Goal: Task Accomplishment & Management: Manage account settings

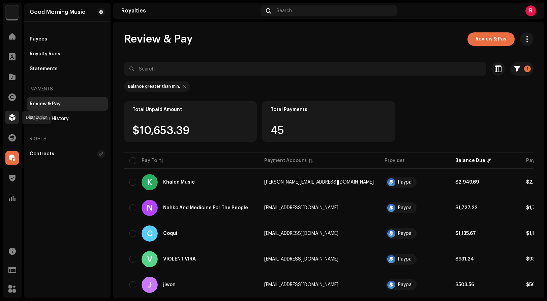
click at [15, 119] on span at bounding box center [12, 117] width 7 height 5
click at [11, 97] on span at bounding box center [11, 96] width 7 height 5
click at [11, 117] on span at bounding box center [12, 117] width 7 height 5
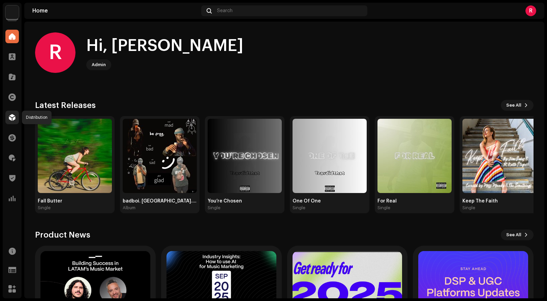
click at [15, 120] on span at bounding box center [12, 117] width 7 height 5
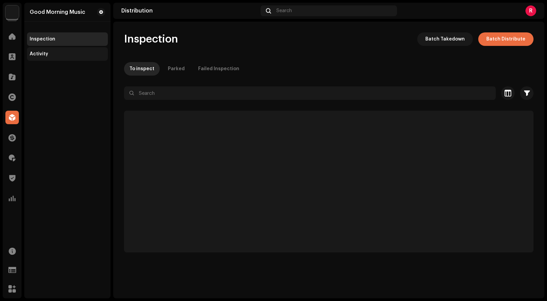
click at [75, 51] on div "Activity" at bounding box center [67, 53] width 75 height 5
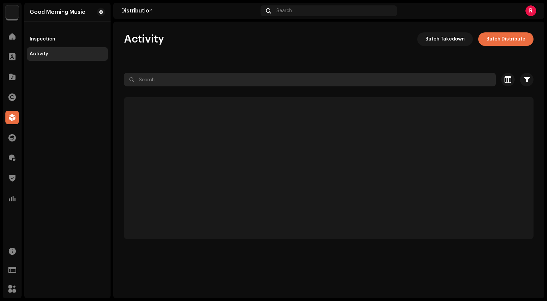
click at [229, 82] on input "text" at bounding box center [310, 79] width 372 height 13
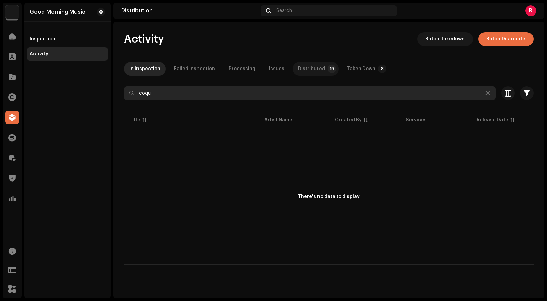
type input "coqu"
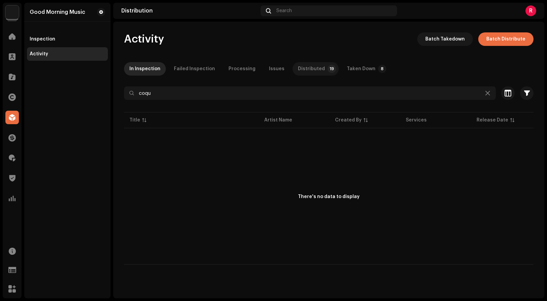
click at [310, 72] on div "Distributed" at bounding box center [311, 68] width 27 height 13
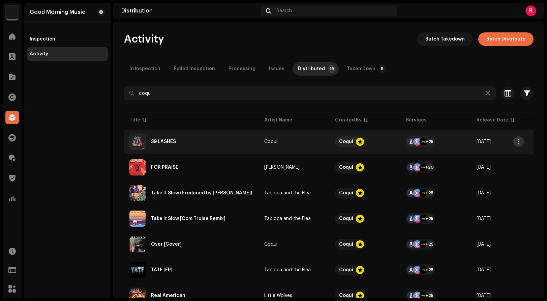
click at [516, 142] on span "button" at bounding box center [518, 141] width 5 height 5
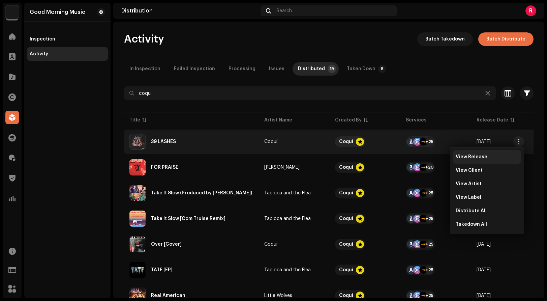
click at [475, 158] on span "View Release" at bounding box center [472, 156] width 32 height 5
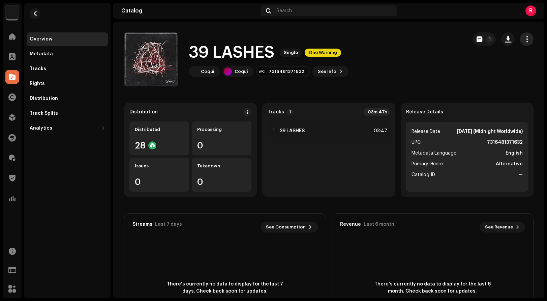
click at [524, 40] on span "button" at bounding box center [527, 38] width 6 height 5
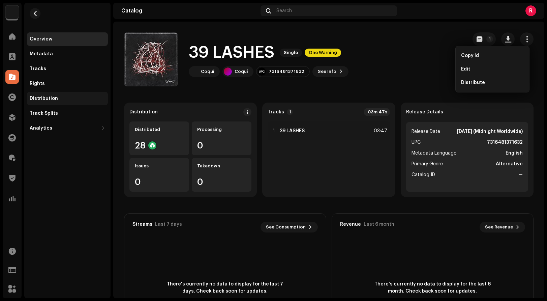
click at [78, 95] on div "Distribution" at bounding box center [67, 98] width 81 height 13
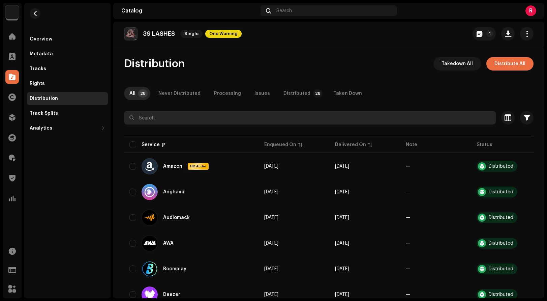
click at [296, 117] on input "text" at bounding box center [310, 117] width 372 height 13
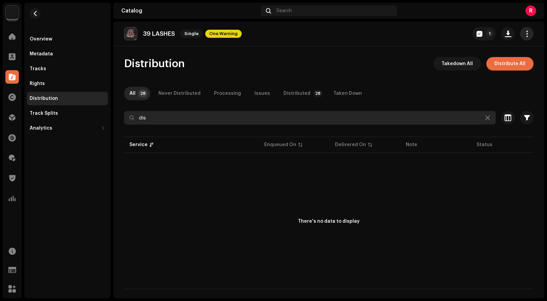
type input "dis"
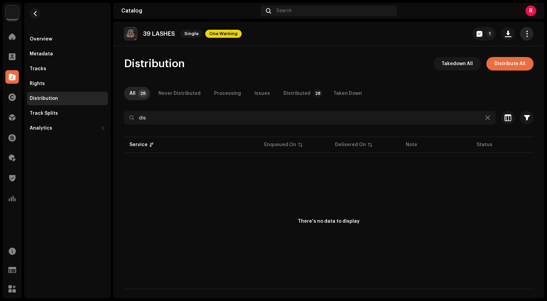
click at [525, 36] on span "button" at bounding box center [527, 33] width 6 height 5
click at [303, 62] on div "Distribution Takedown All Distribute All" at bounding box center [329, 63] width 410 height 13
click at [481, 32] on span "button" at bounding box center [480, 33] width 6 height 5
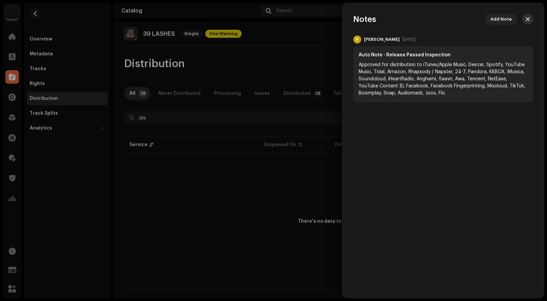
click at [525, 20] on button "button" at bounding box center [527, 19] width 11 height 11
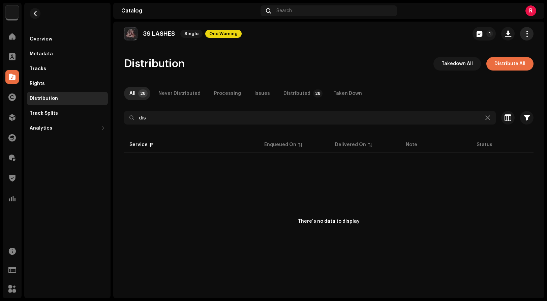
click at [525, 35] on span "button" at bounding box center [527, 33] width 6 height 5
click at [326, 49] on div "39 LASHES Single One Warning 1 Distribution Takedown All Distribute All All 28 …" at bounding box center [328, 160] width 431 height 276
click at [46, 43] on div "Overview" at bounding box center [67, 38] width 81 height 13
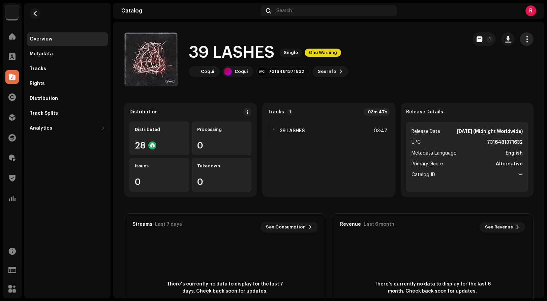
click at [526, 36] on button "button" at bounding box center [526, 38] width 13 height 13
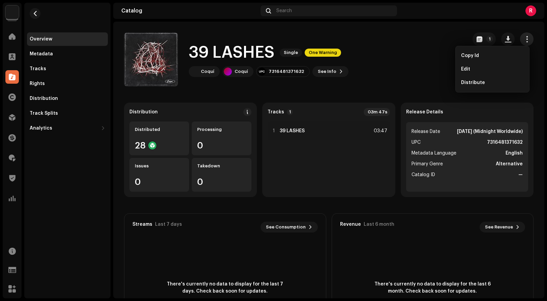
click at [524, 41] on span "button" at bounding box center [527, 38] width 6 height 5
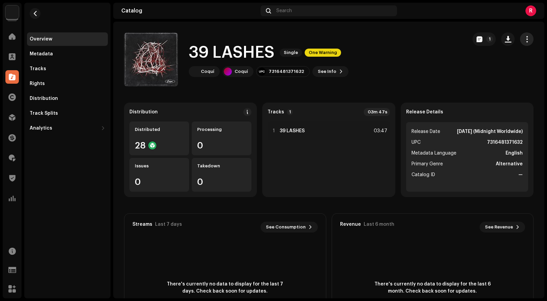
click at [524, 41] on span "button" at bounding box center [527, 38] width 6 height 5
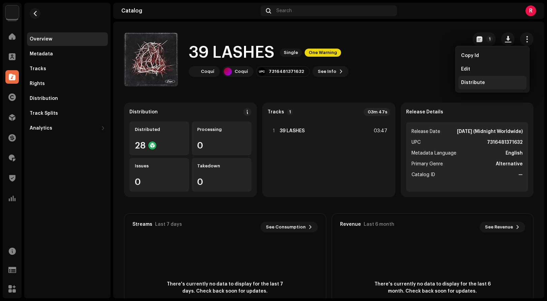
click at [475, 78] on div "Distribute" at bounding box center [492, 82] width 68 height 13
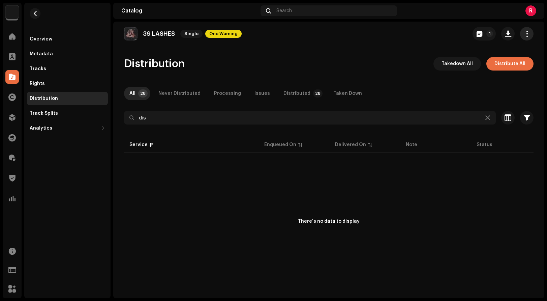
click at [530, 38] on button "button" at bounding box center [526, 33] width 13 height 13
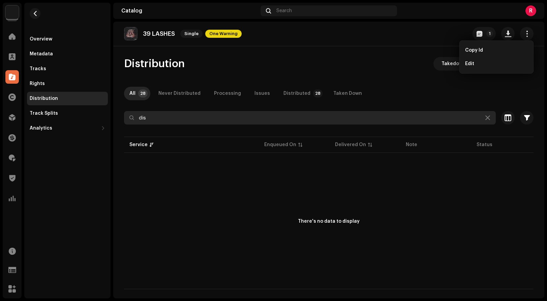
click at [249, 115] on input "dis" at bounding box center [310, 117] width 372 height 13
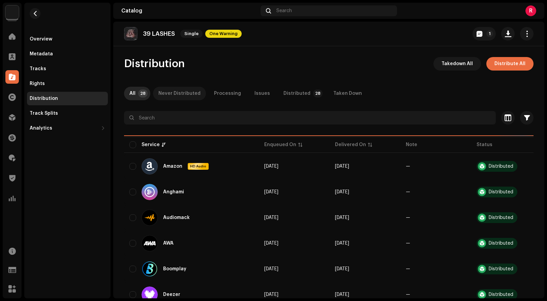
click at [201, 90] on p-tab "Never Distributed" at bounding box center [179, 93] width 53 height 13
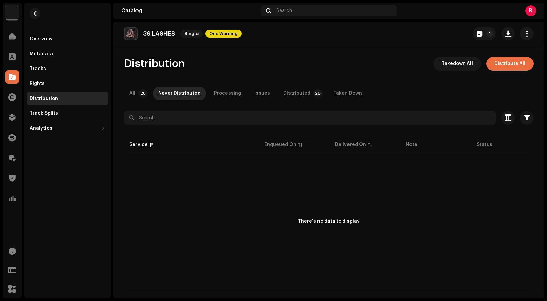
click at [189, 111] on div "Selected 0 Deselect all 0 Options" at bounding box center [329, 103] width 410 height 13
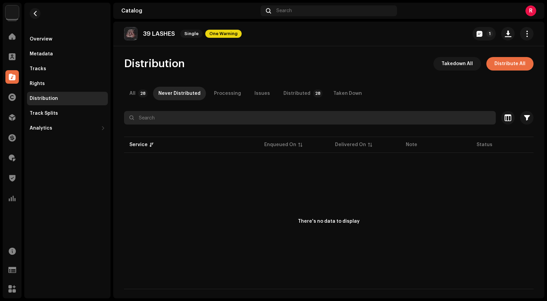
click at [184, 121] on input "text" at bounding box center [310, 117] width 372 height 13
type input "disco"
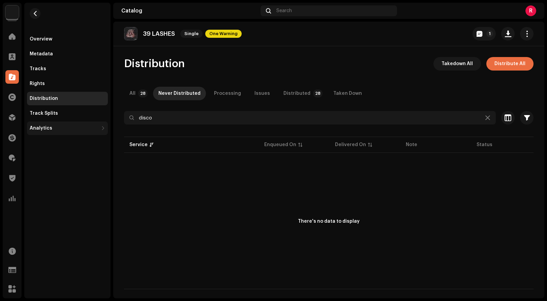
click at [61, 128] on div "Analytics" at bounding box center [64, 127] width 69 height 5
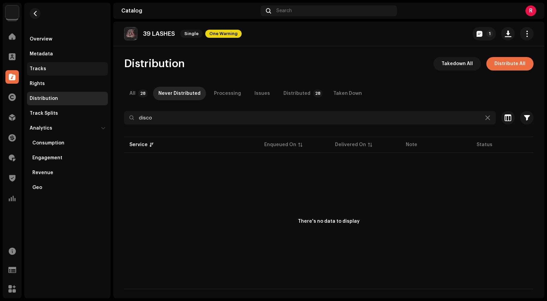
click at [57, 68] on div "Tracks" at bounding box center [67, 68] width 75 height 5
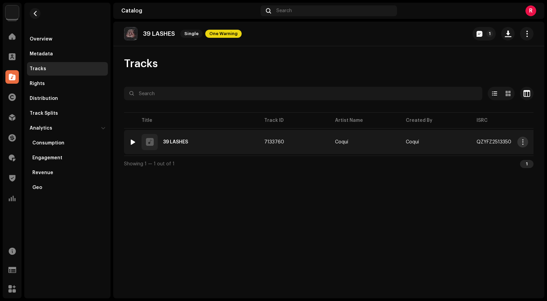
click at [520, 143] on button "button" at bounding box center [522, 142] width 11 height 11
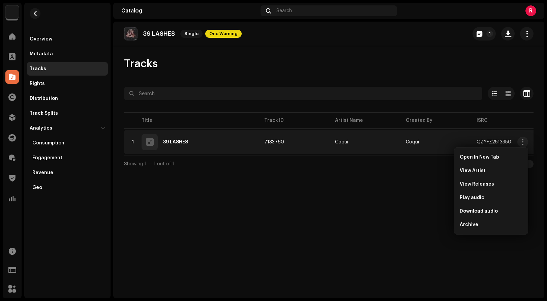
click at [378, 197] on div "39 LASHES Single One Warning 1 Tracks Selected 0 Options Filters Distribution s…" at bounding box center [328, 160] width 431 height 276
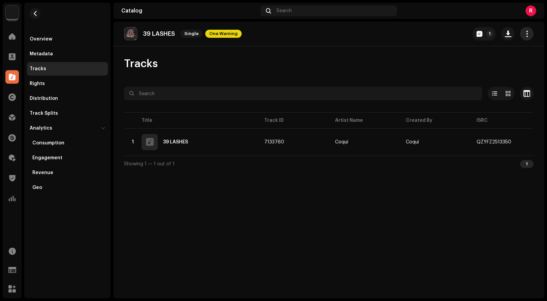
click at [527, 33] on span "button" at bounding box center [527, 33] width 6 height 5
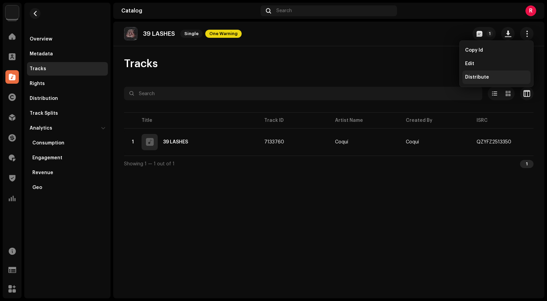
click at [481, 75] on span "Distribute" at bounding box center [477, 76] width 24 height 5
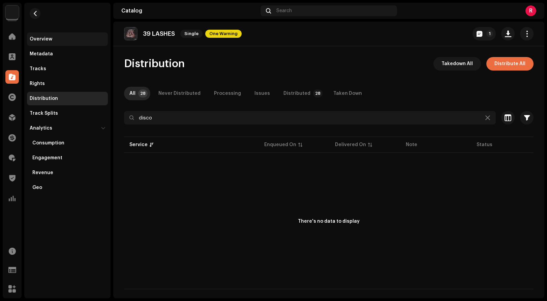
click at [34, 37] on div "Overview" at bounding box center [41, 38] width 23 height 5
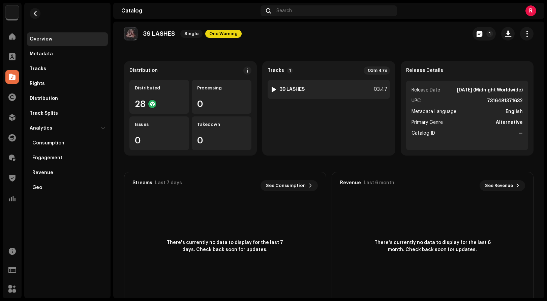
scroll to position [61, 0]
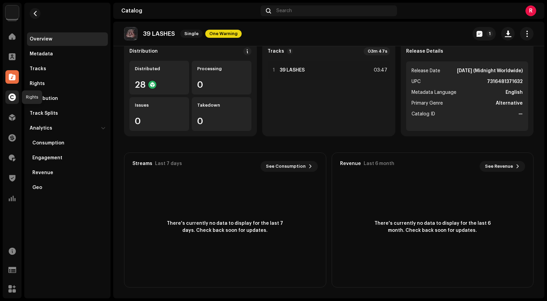
click at [13, 99] on span at bounding box center [11, 96] width 7 height 5
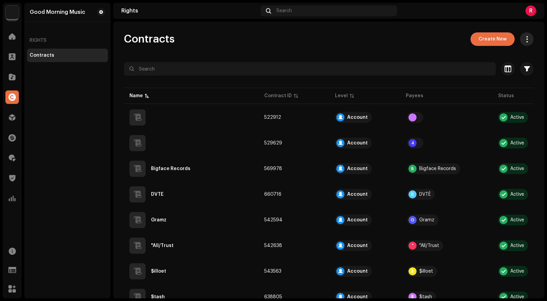
click at [524, 39] on span "button" at bounding box center [527, 38] width 6 height 5
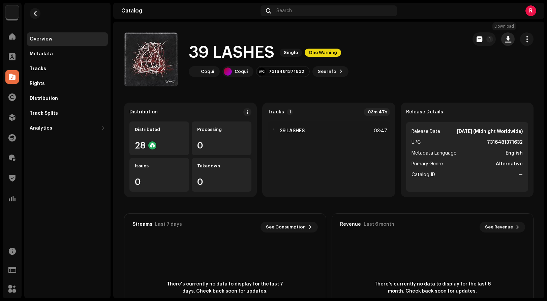
click at [501, 39] on button "button" at bounding box center [507, 38] width 13 height 13
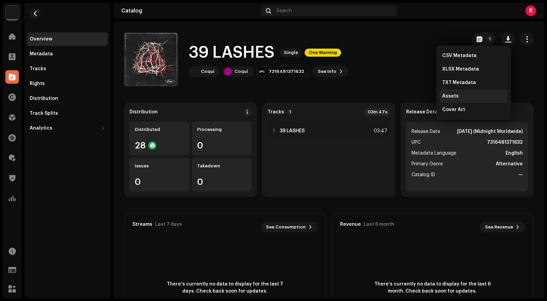
click at [462, 99] on div "Assets" at bounding box center [474, 95] width 68 height 13
